Goal: Task Accomplishment & Management: Complete application form

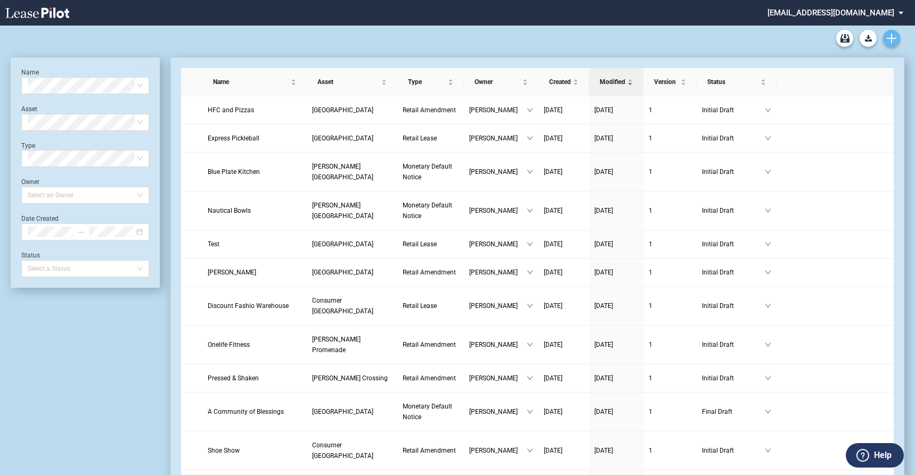
click at [891, 39] on use "Create new document" at bounding box center [892, 39] width 10 height 10
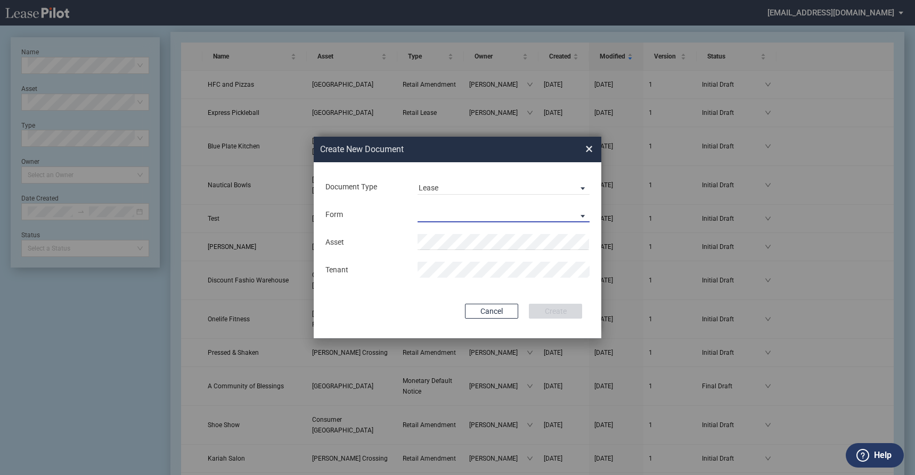
click at [440, 208] on md-select "Retail Lease Monetary Default Notice" at bounding box center [503, 215] width 172 height 16
click at [452, 190] on md-backdrop at bounding box center [457, 250] width 915 height 501
click at [452, 190] on span "Lease" at bounding box center [495, 188] width 153 height 11
click at [449, 215] on div "Amendment" at bounding box center [442, 214] width 46 height 12
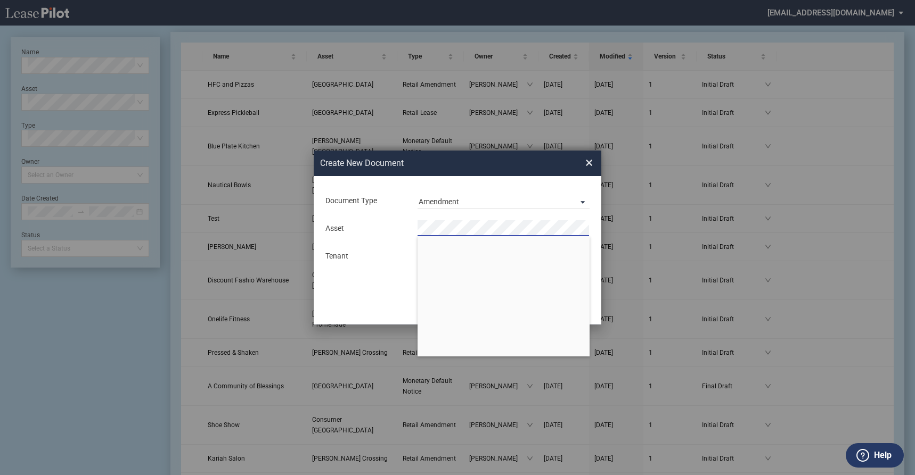
scroll to position [1541, 0]
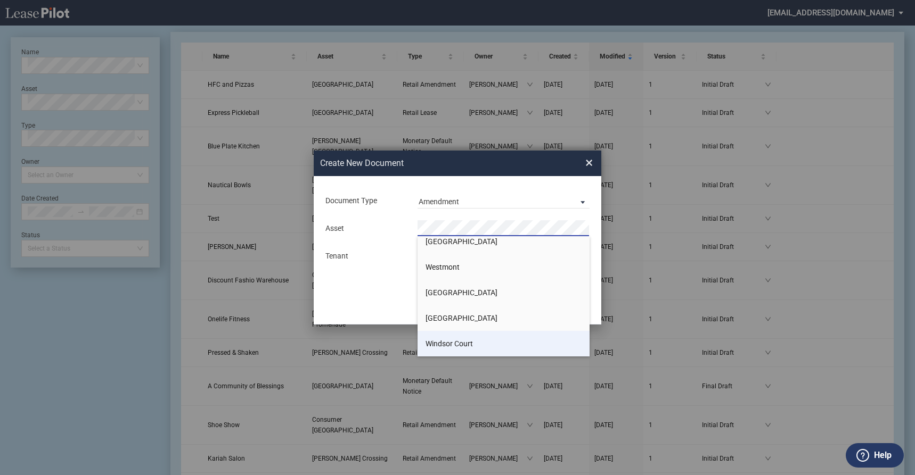
click at [473, 343] on li "Windsor Court" at bounding box center [503, 344] width 172 height 26
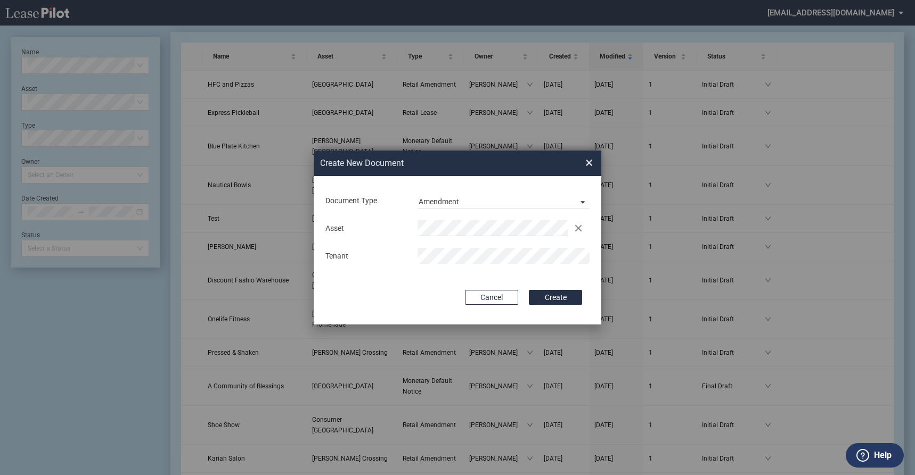
click at [529, 290] on button "Create" at bounding box center [555, 297] width 53 height 15
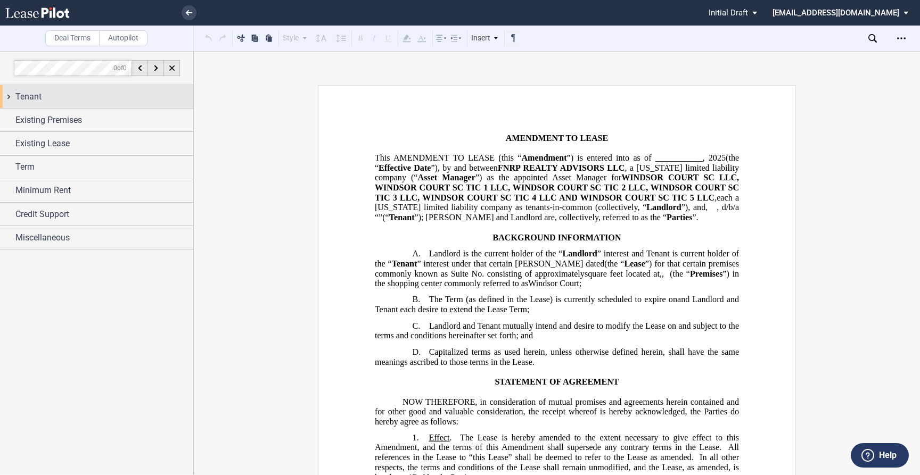
click at [42, 97] on div "Tenant" at bounding box center [104, 97] width 178 height 13
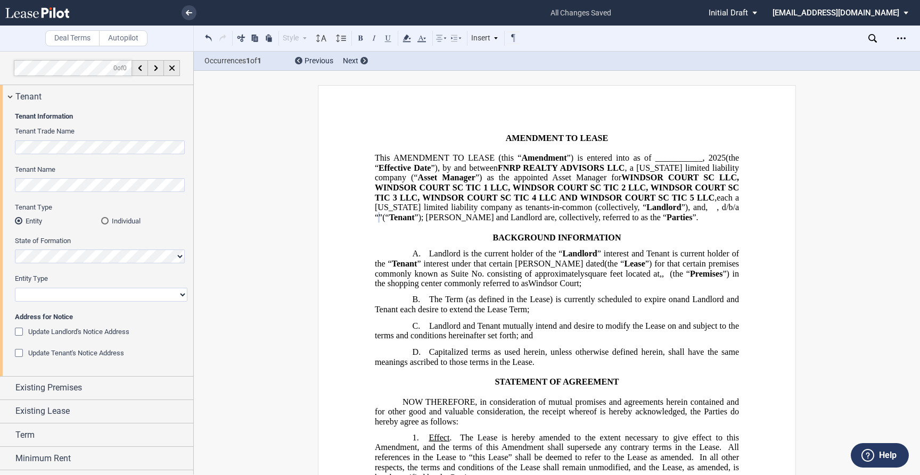
scroll to position [43, 0]
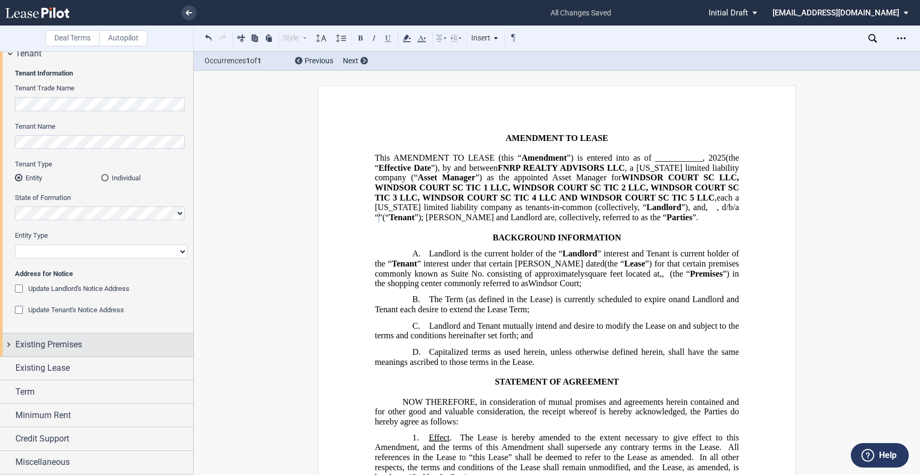
click at [71, 345] on span "Existing Premises" at bounding box center [48, 345] width 67 height 13
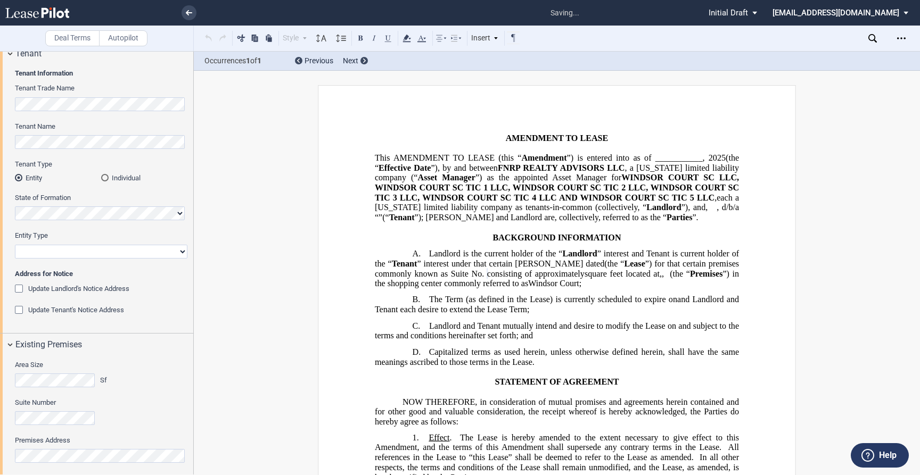
scroll to position [150, 0]
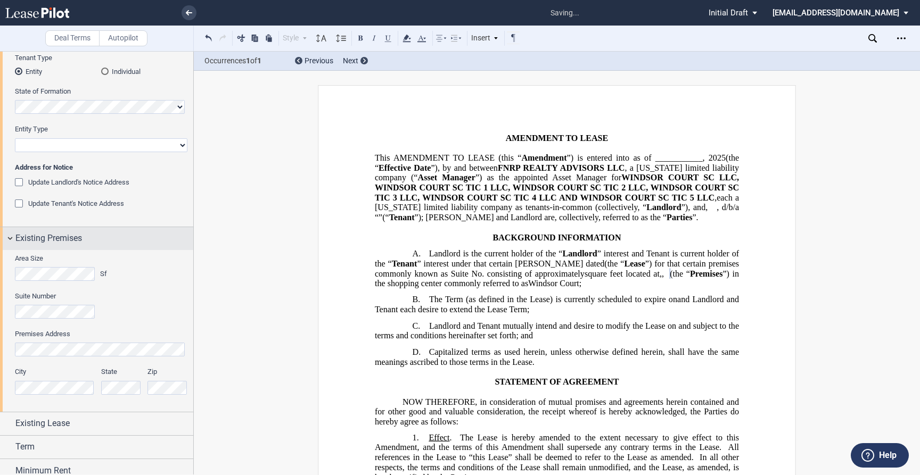
click at [10, 241] on div "Existing Premises" at bounding box center [96, 238] width 193 height 23
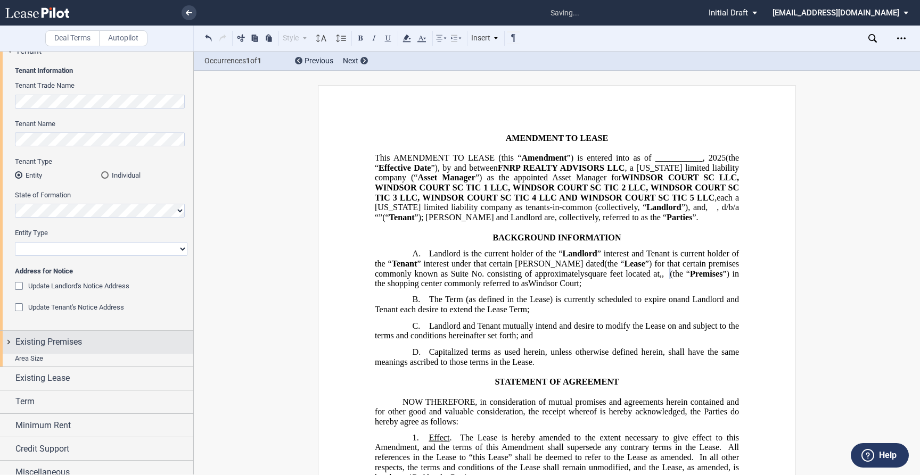
scroll to position [43, 0]
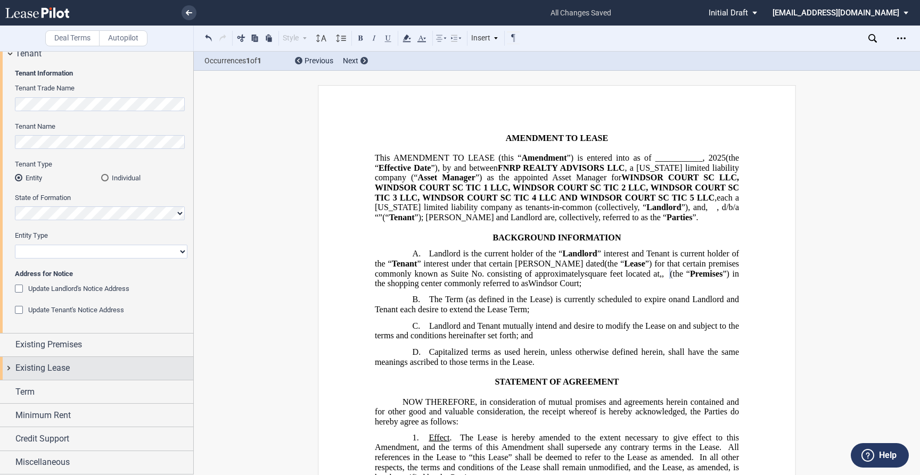
click at [56, 367] on span "Existing Lease" at bounding box center [42, 368] width 54 height 13
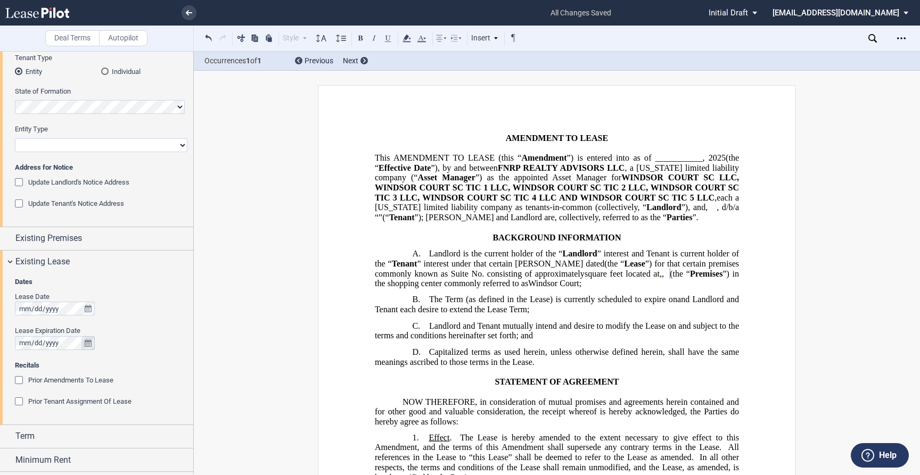
scroll to position [194, 0]
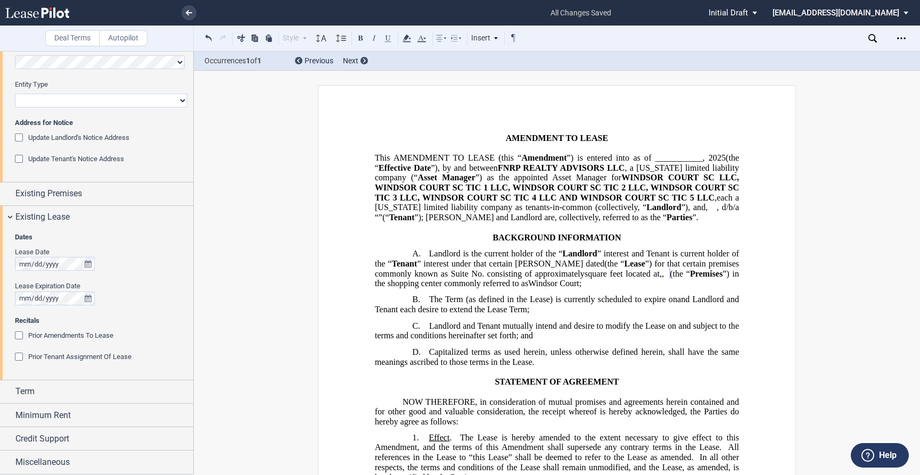
click at [18, 340] on div "Prior Amendments To Lease" at bounding box center [20, 337] width 11 height 11
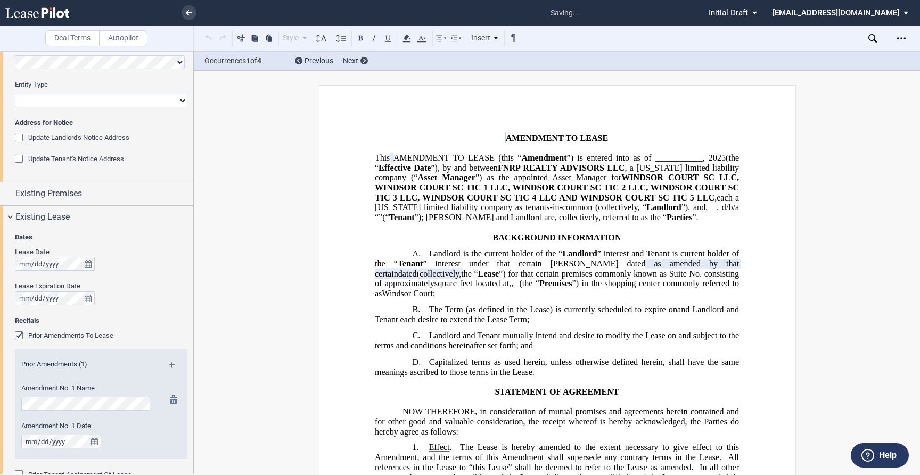
scroll to position [312, 0]
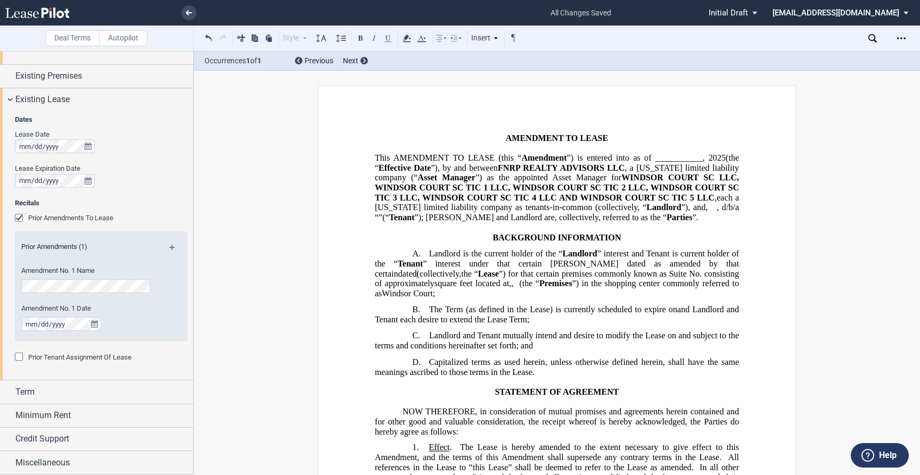
click at [170, 245] on md-icon at bounding box center [176, 251] width 14 height 13
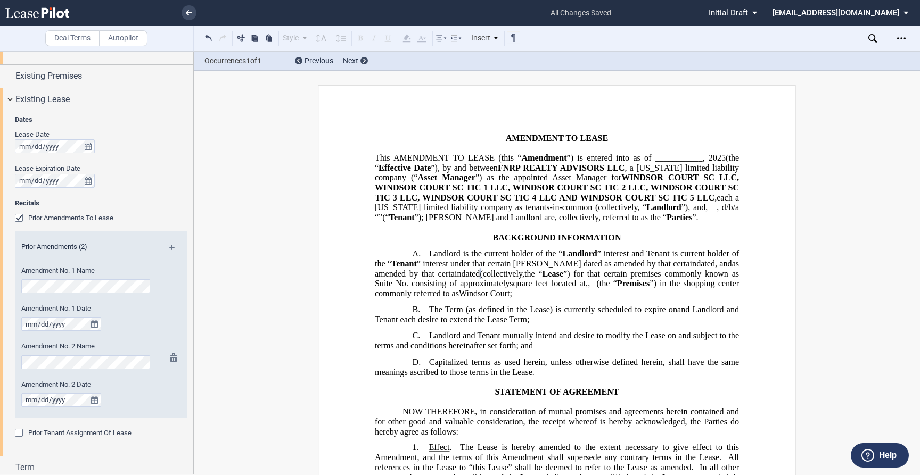
click at [143, 390] on div "Amendment No. 2 Date" at bounding box center [86, 393] width 131 height 27
click at [171, 249] on md-icon at bounding box center [176, 251] width 14 height 13
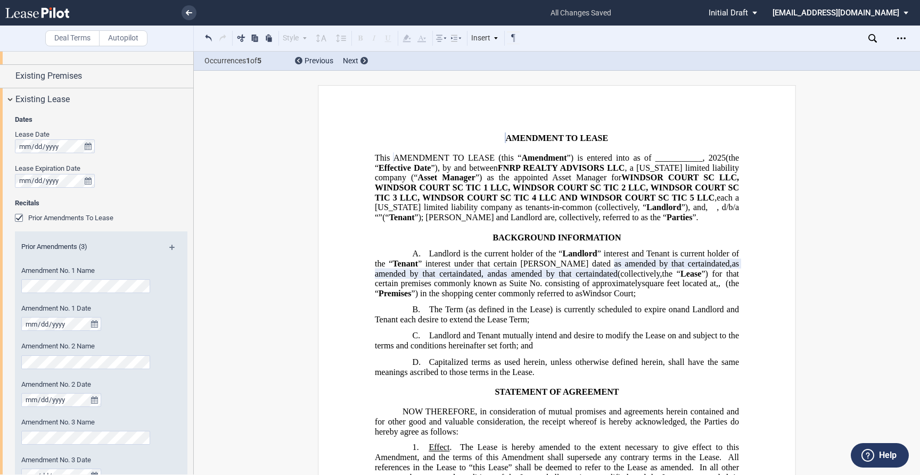
drag, startPoint x: 887, startPoint y: 147, endPoint x: 882, endPoint y: 97, distance: 50.8
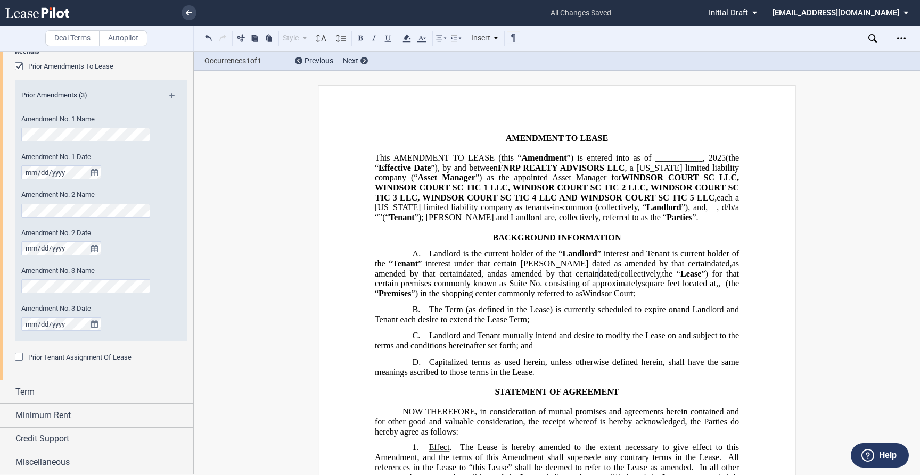
scroll to position [0, 0]
click at [167, 93] on div "Prior Amendments (3)" at bounding box center [101, 97] width 173 height 13
click at [169, 95] on md-icon at bounding box center [176, 99] width 14 height 13
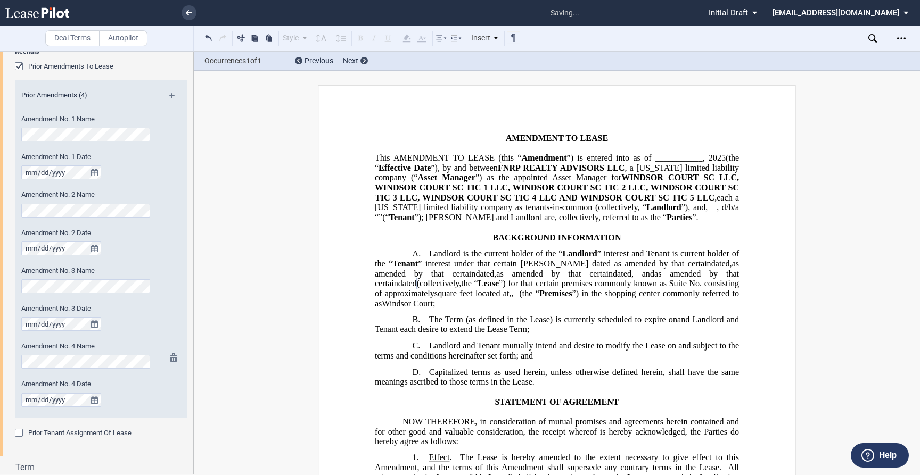
click at [120, 396] on div "Amendment No. 4 Date" at bounding box center [86, 393] width 131 height 27
click at [19, 434] on div "Prior Tenant Assignment Of Lease" at bounding box center [20, 434] width 11 height 11
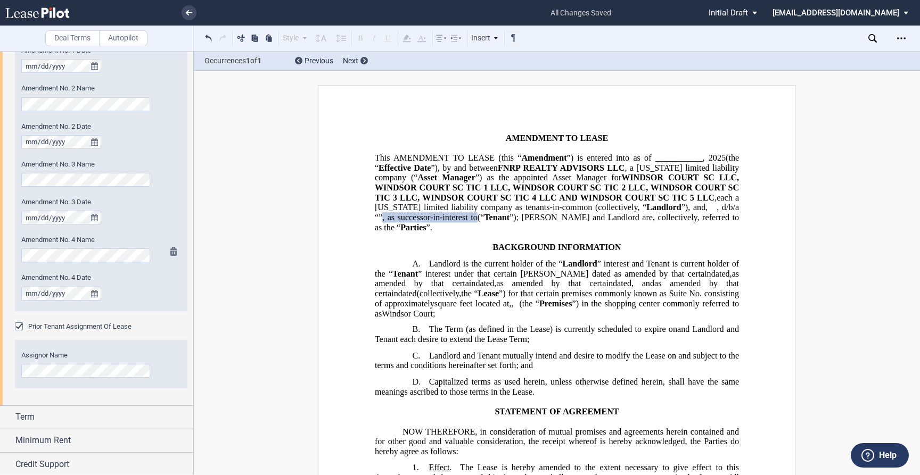
scroll to position [595, 0]
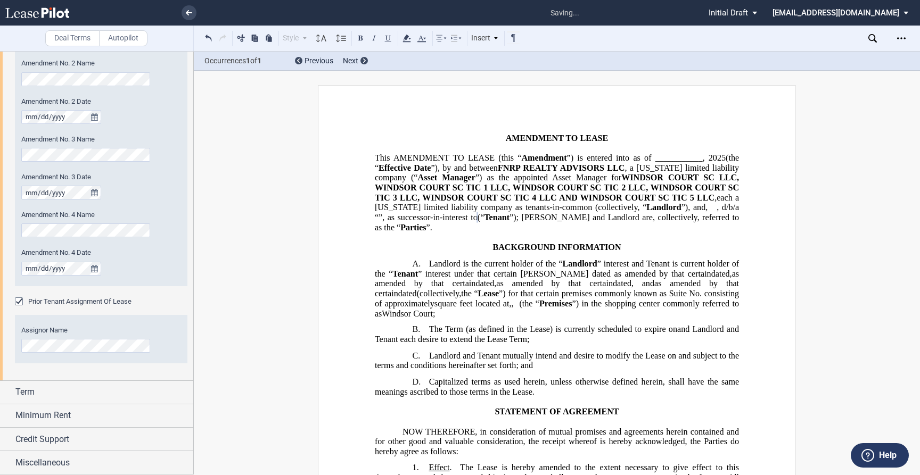
click at [146, 300] on editor-control "Prior Tenant Assignment Of Lease" at bounding box center [101, 302] width 173 height 11
click at [171, 340] on div "Assignor Name Entity Type (Other)" at bounding box center [101, 345] width 173 height 38
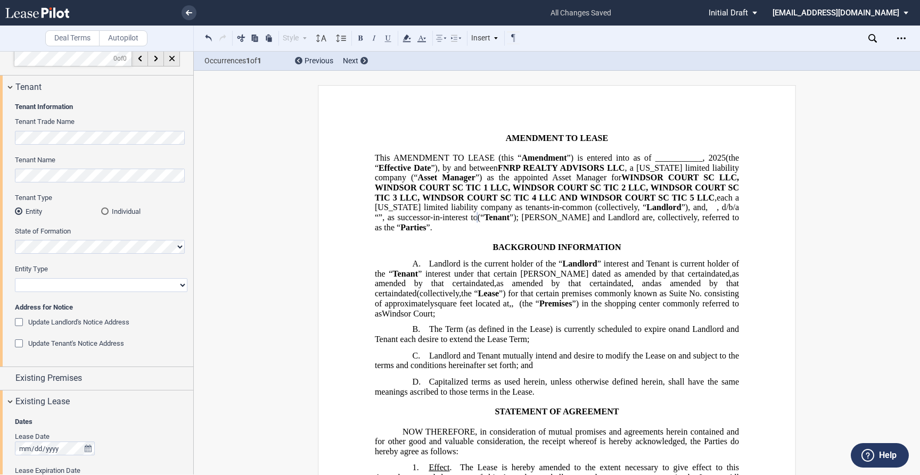
scroll to position [0, 0]
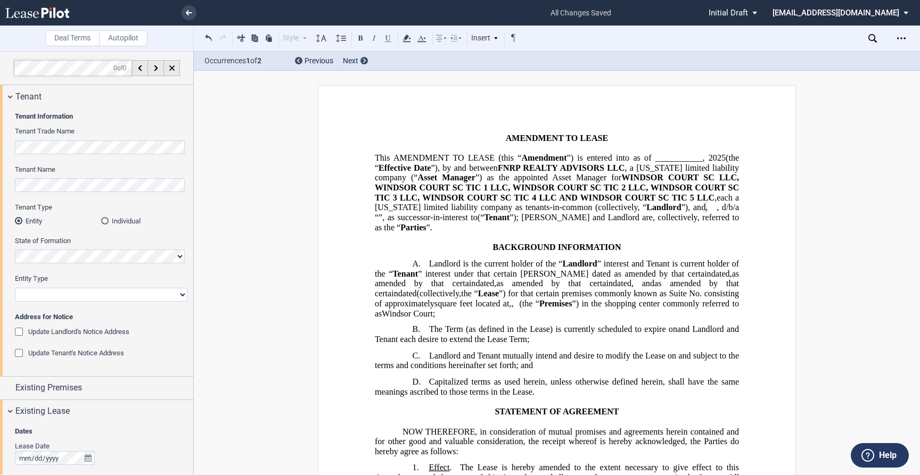
click at [84, 295] on select "Corporation Limited Liability Company General Partnership Limited Partnership O…" at bounding box center [101, 295] width 173 height 14
select select "corporation"
click at [15, 288] on select "Corporation Limited Liability Company General Partnership Limited Partnership O…" at bounding box center [101, 295] width 173 height 14
click at [20, 334] on div "Update Landlord's Notice Address" at bounding box center [20, 333] width 11 height 11
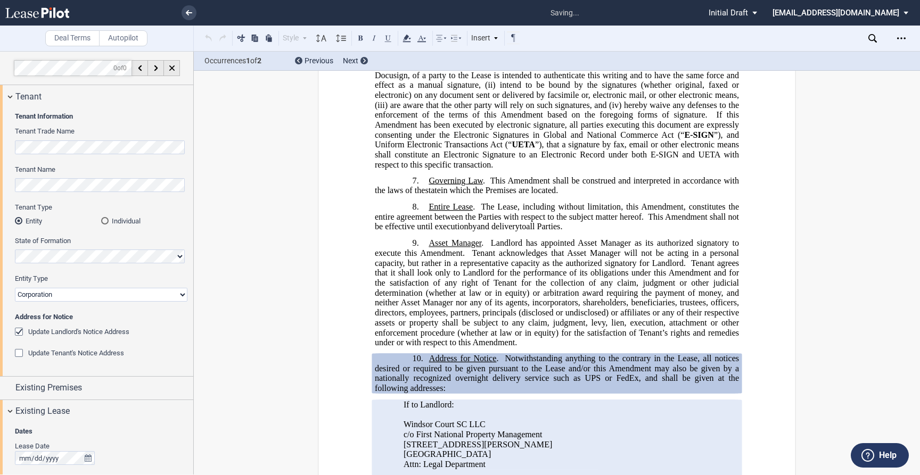
click at [19, 352] on div "Update Tenant's Notice Address" at bounding box center [20, 354] width 11 height 11
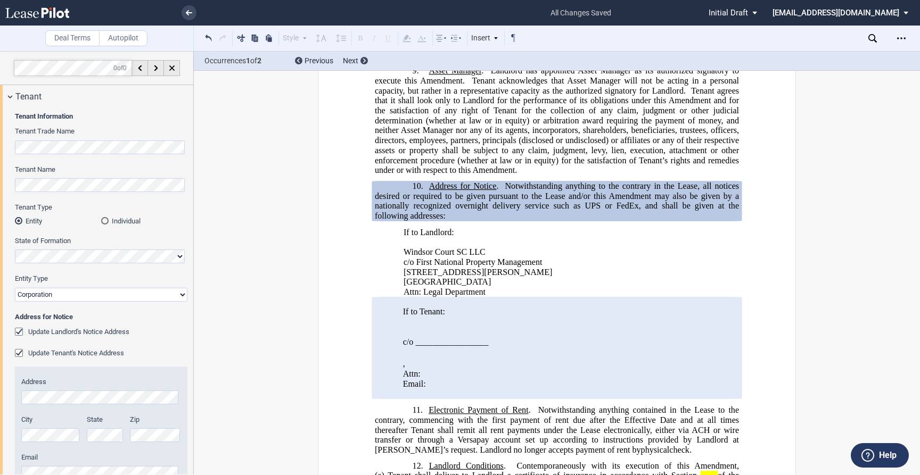
click at [157, 210] on label "Tenant Type" at bounding box center [101, 208] width 173 height 10
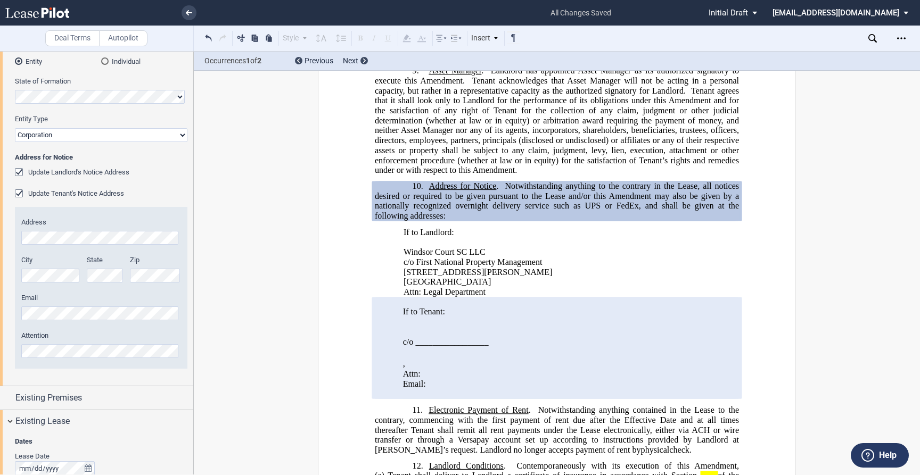
scroll to position [0, 0]
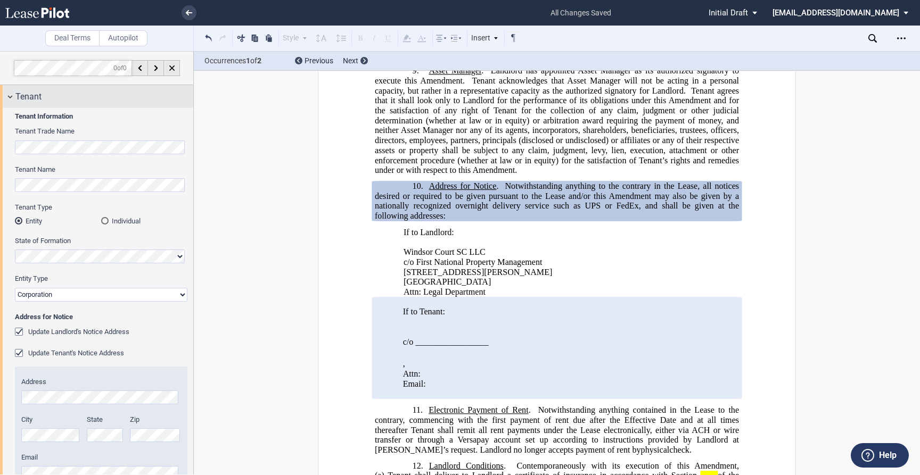
click at [9, 95] on div "Tenant" at bounding box center [96, 96] width 193 height 23
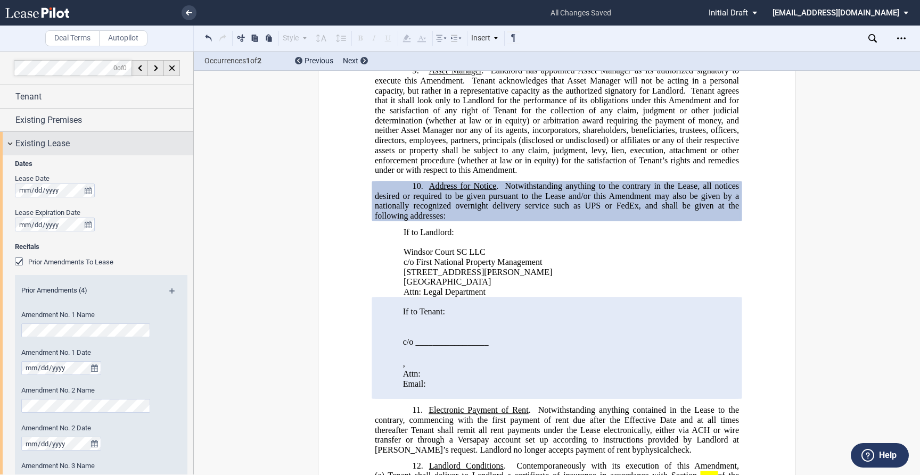
click at [8, 144] on div "Existing Lease" at bounding box center [96, 143] width 193 height 23
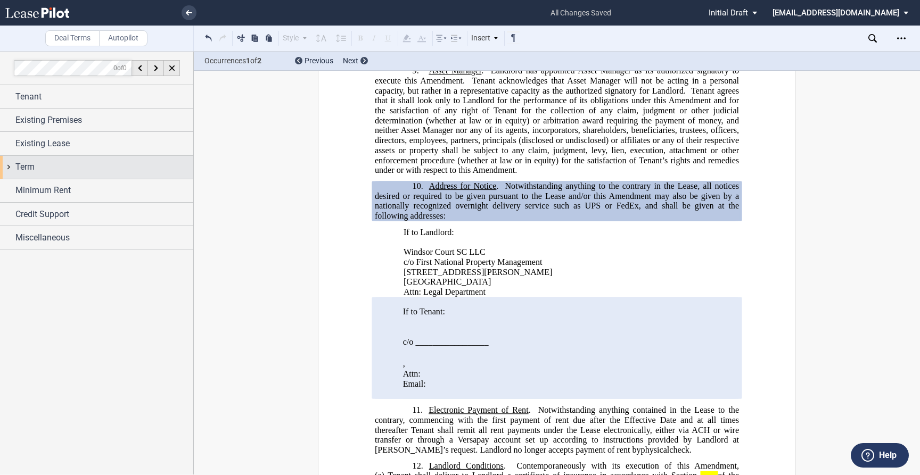
click at [8, 167] on div "Term" at bounding box center [96, 167] width 193 height 23
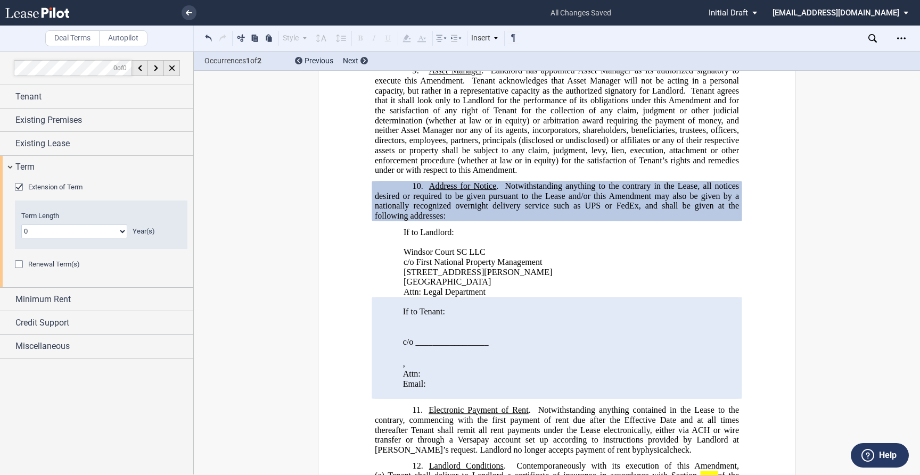
click at [125, 233] on select "0 1 2 3 4 5 6 7 8 9 10 11 12 13 14 15 16 17 18 19 20" at bounding box center [74, 232] width 106 height 14
select select "number:10"
click at [21, 225] on select "0 1 2 3 4 5 6 7 8 9 10 11 12 13 14 15 16 17 18 19 20" at bounding box center [74, 232] width 106 height 14
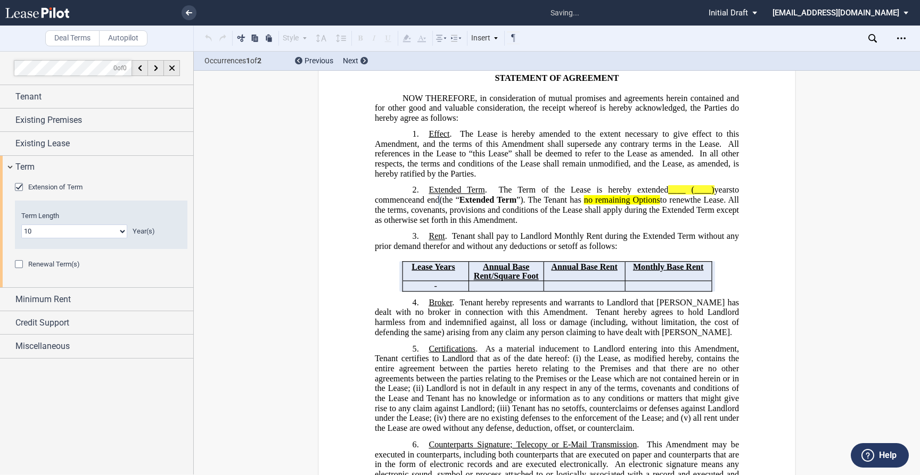
scroll to position [334, 0]
click at [60, 298] on span "Minimum Rent" at bounding box center [42, 299] width 55 height 13
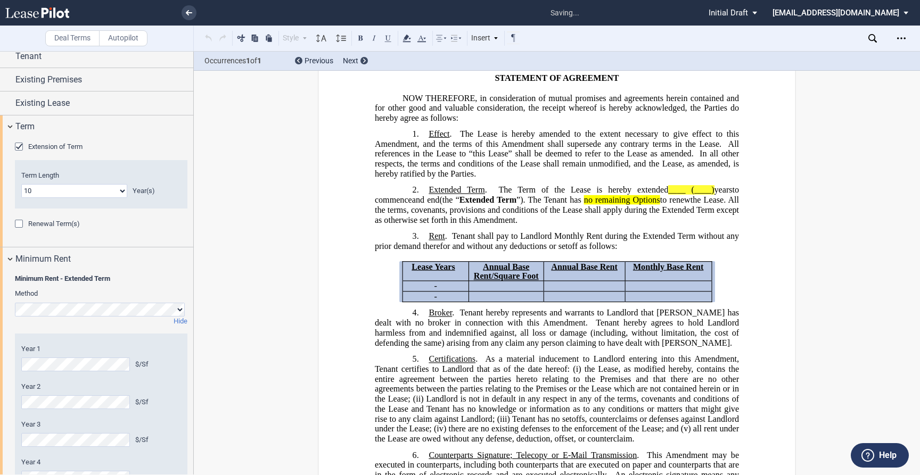
scroll to position [200, 0]
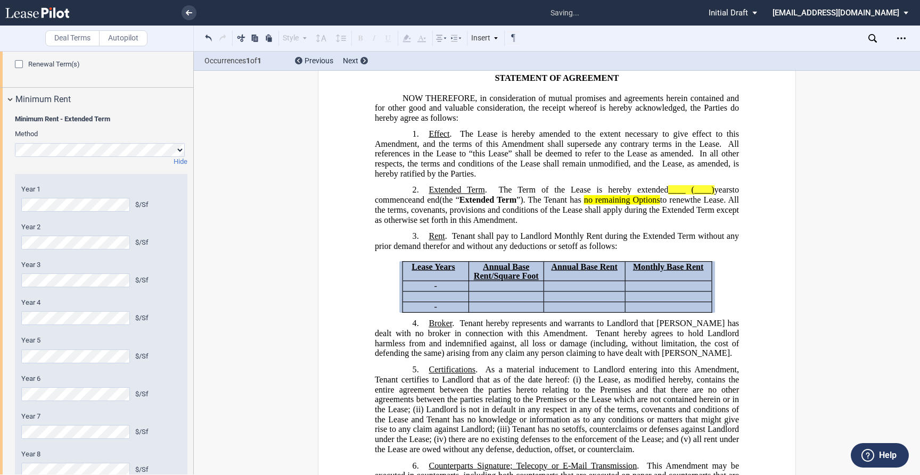
click at [10, 387] on div "Minimum Rent - Extended Term Method Hide Year 1 $/Sf Year 2 $/Sf Year 3 $/Sf Ye…" at bounding box center [96, 346] width 193 height 470
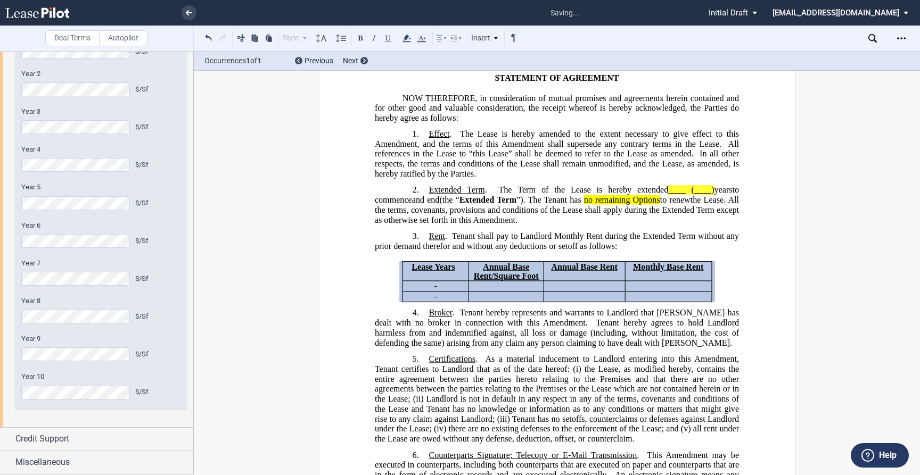
click at [175, 380] on label "Year 10" at bounding box center [101, 377] width 160 height 10
click at [30, 437] on span "Credit Support" at bounding box center [42, 439] width 54 height 13
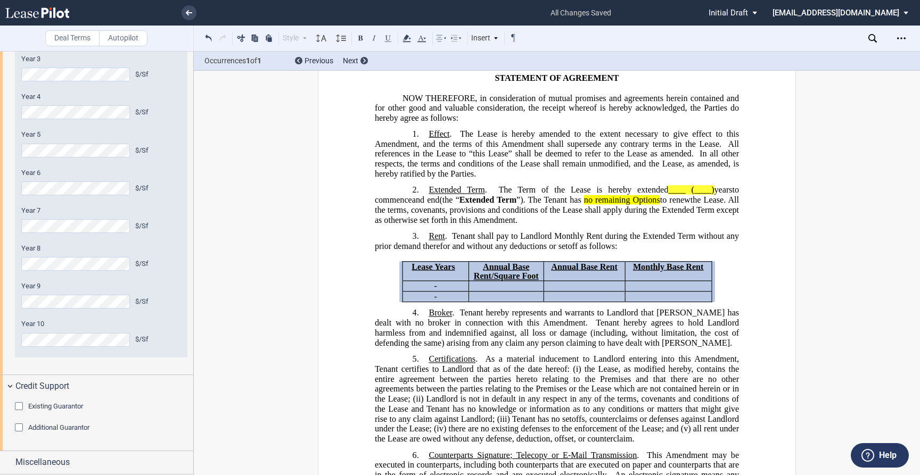
click at [18, 407] on div "Existing Guarantor" at bounding box center [20, 408] width 11 height 11
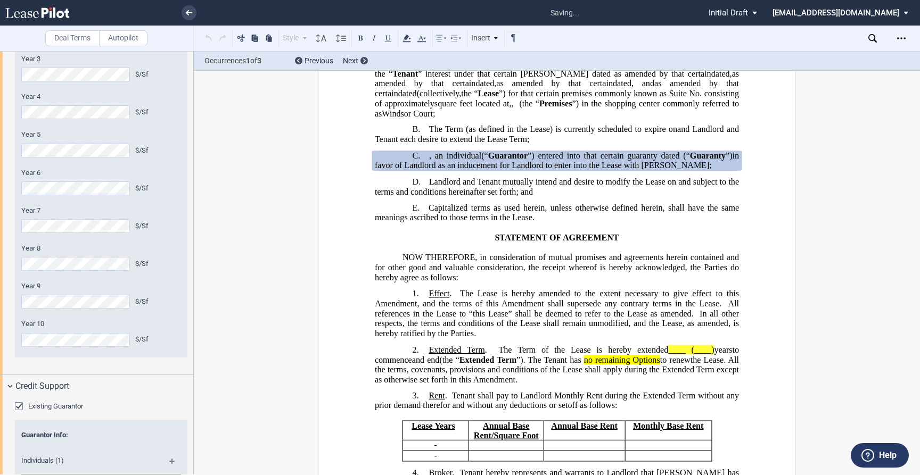
scroll to position [610, 0]
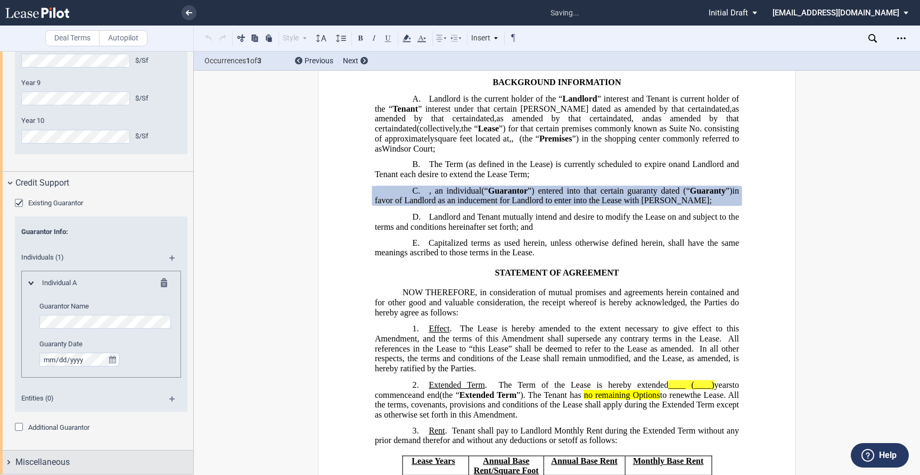
click at [41, 462] on span "Miscellaneous" at bounding box center [42, 462] width 54 height 13
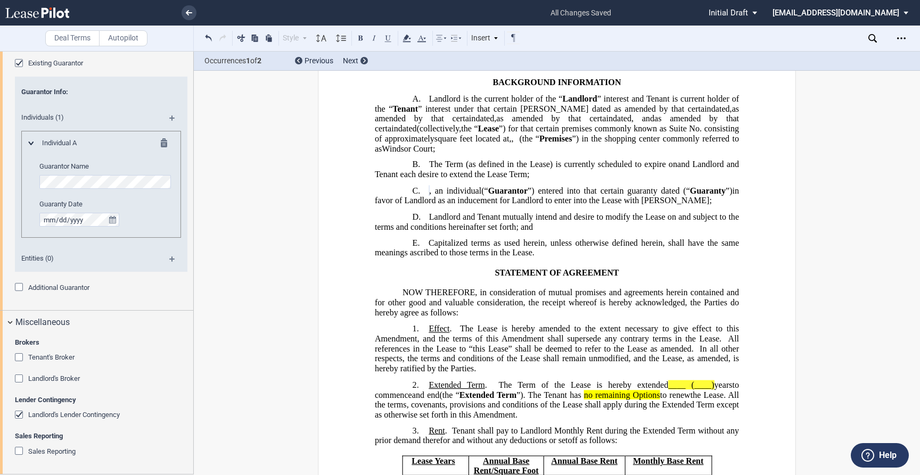
scroll to position [0, 0]
click at [169, 118] on md-icon at bounding box center [176, 122] width 14 height 13
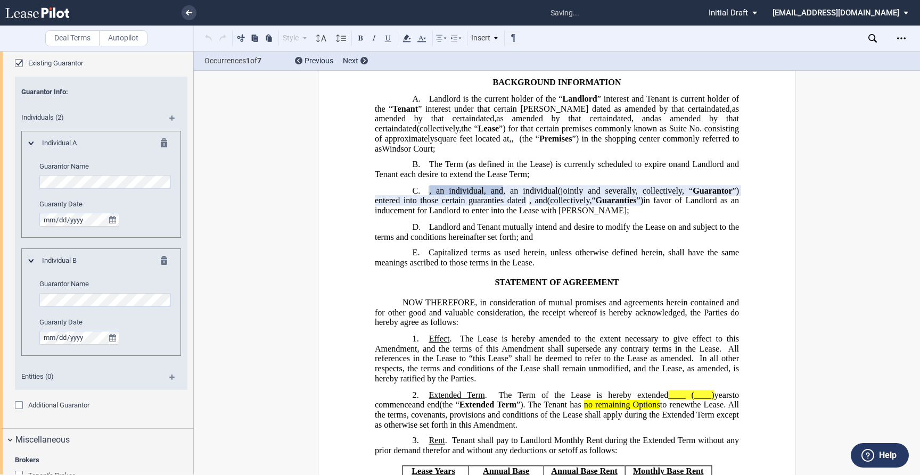
scroll to position [0, 14]
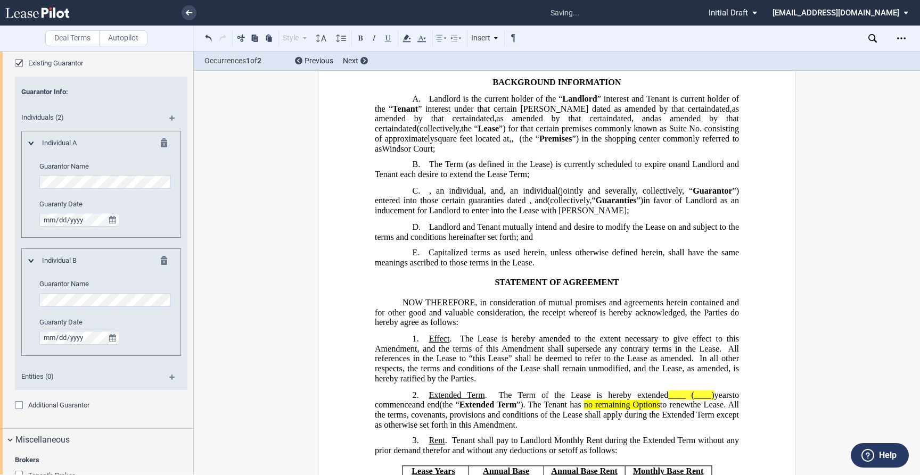
click at [169, 116] on md-icon at bounding box center [176, 122] width 14 height 13
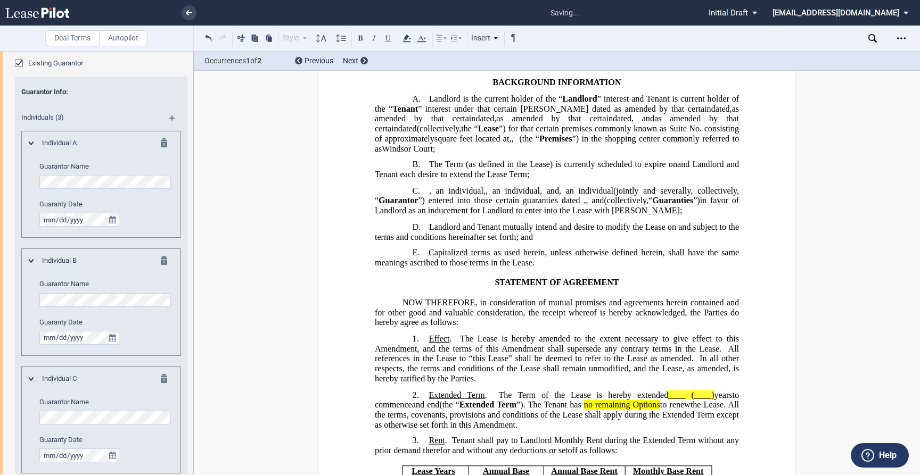
scroll to position [0, 15]
click at [281, 201] on div "Deal Terms Autopilot Style Normal 8pt 9pt 10pt 10.5pt 11pt 12pt 14pt 16pt Norma…" at bounding box center [460, 263] width 920 height 424
click at [330, 313] on div "Deal Terms Autopilot Style Normal 8pt 9pt 10pt 10.5pt 11pt 12pt 14pt 16pt Norma…" at bounding box center [460, 263] width 920 height 424
click at [204, 309] on div "Deal Terms Autopilot Style Normal 8pt 9pt 10pt 10.5pt 11pt 12pt 14pt 16pt Norma…" at bounding box center [460, 263] width 920 height 424
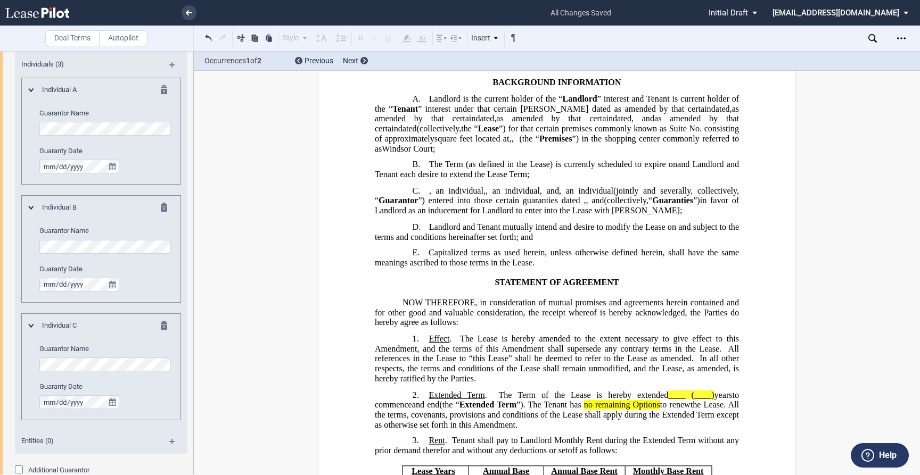
click at [26, 248] on div "Individual B Guarantor Name Guaranty Date" at bounding box center [101, 248] width 160 height 107
click at [134, 149] on label "Guaranty Date" at bounding box center [106, 151] width 134 height 10
click at [145, 277] on editor-control "Guaranty Date" at bounding box center [106, 278] width 134 height 27
click at [150, 391] on label "Guaranty Date" at bounding box center [106, 387] width 134 height 10
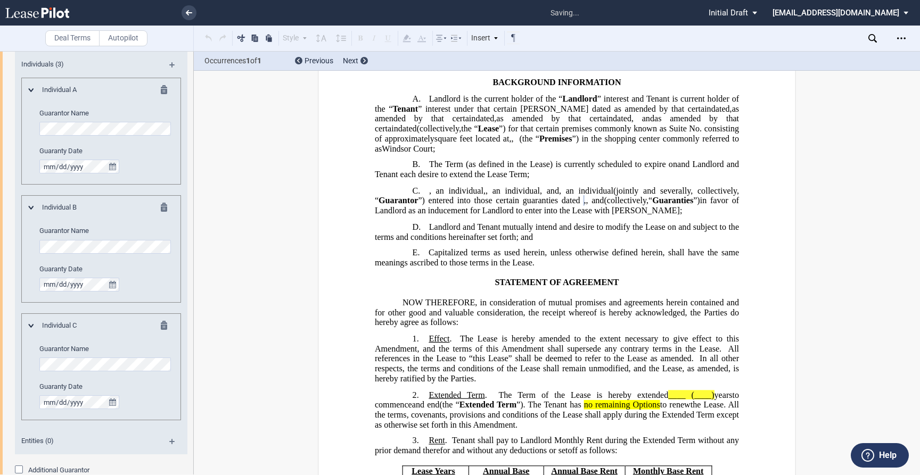
click at [162, 165] on editor-control "Guaranty Date" at bounding box center [106, 159] width 134 height 27
click at [896, 35] on div "Open Lease options menu" at bounding box center [901, 38] width 17 height 17
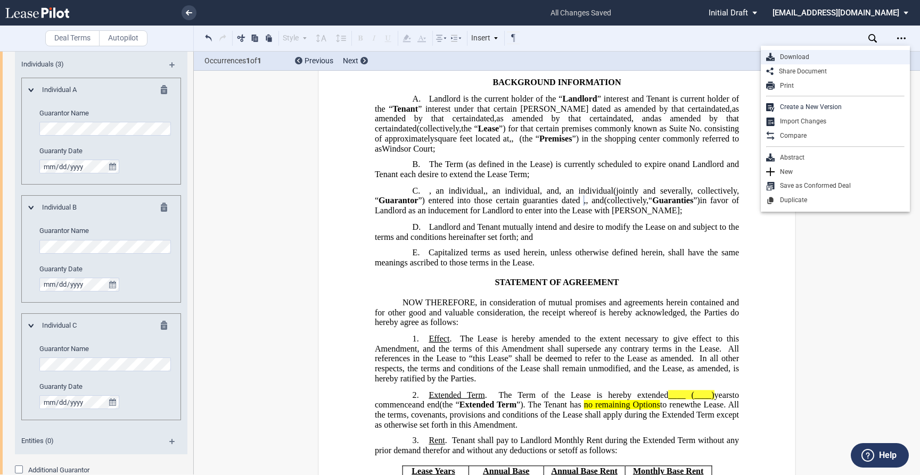
click at [784, 54] on div "Download" at bounding box center [840, 57] width 130 height 9
